Goal: Go to known website: Access a specific website the user already knows

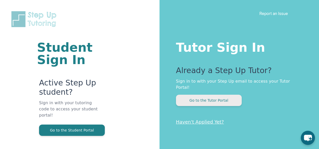
click at [204, 94] on button "Go to the Tutor Portal" at bounding box center [209, 99] width 66 height 11
click at [190, 94] on button "Go to the Tutor Portal" at bounding box center [209, 99] width 66 height 11
